Goal: Use online tool/utility: Utilize a website feature to perform a specific function

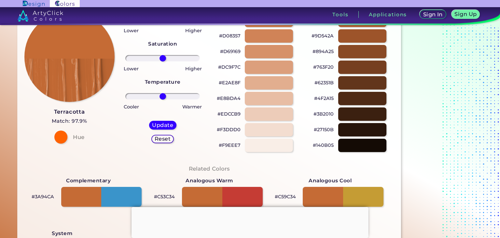
scroll to position [137, 0]
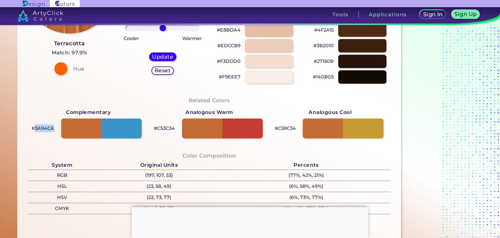
drag, startPoint x: 35, startPoint y: 128, endPoint x: 55, endPoint y: 128, distance: 19.5
click at [55, 128] on div "#3A94CA" at bounding box center [88, 127] width 121 height 23
copy p "3A94CA"
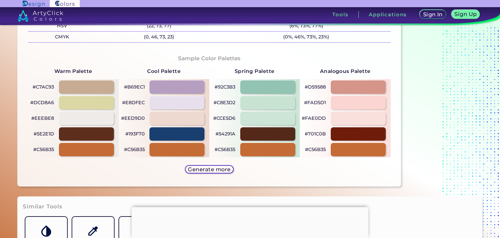
scroll to position [344, 0]
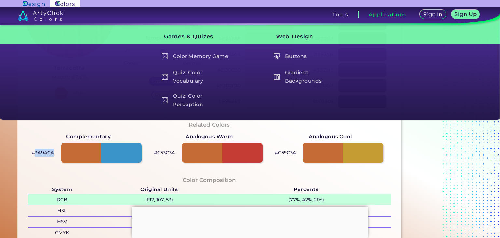
scroll to position [103, 0]
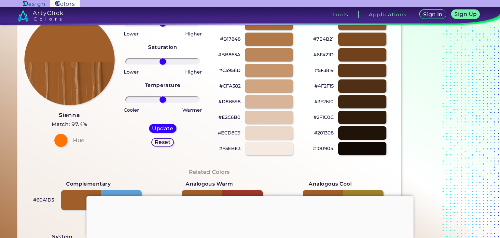
scroll to position [103, 0]
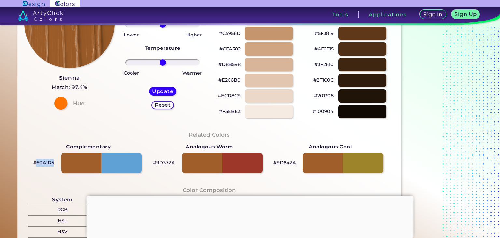
drag, startPoint x: 37, startPoint y: 162, endPoint x: 51, endPoint y: 164, distance: 13.8
click at [57, 162] on div "#60A1D5" at bounding box center [88, 162] width 121 height 23
copy p "60A1D5"
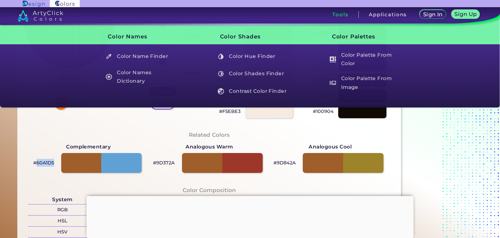
copy p "60A1D5"
